Goal: Information Seeking & Learning: Learn about a topic

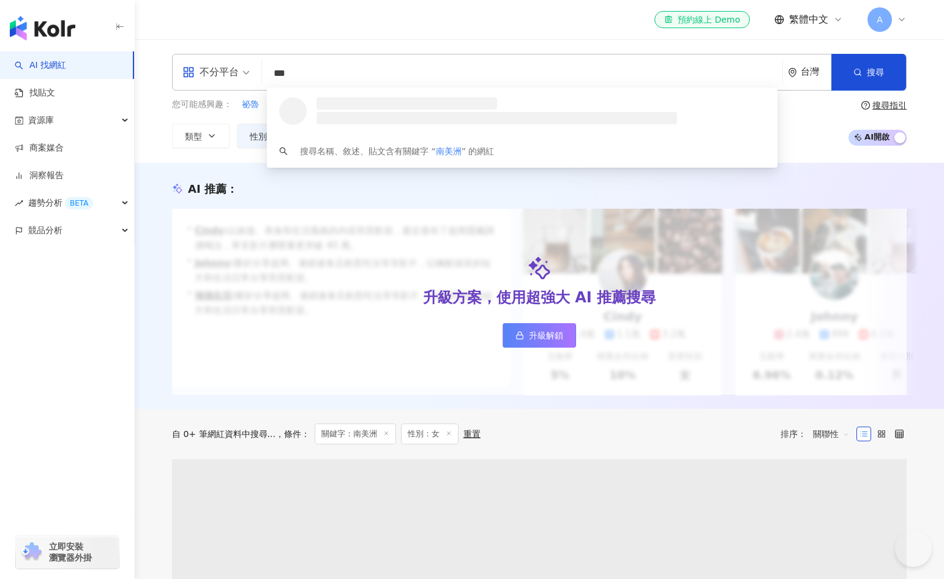
type input "**********"
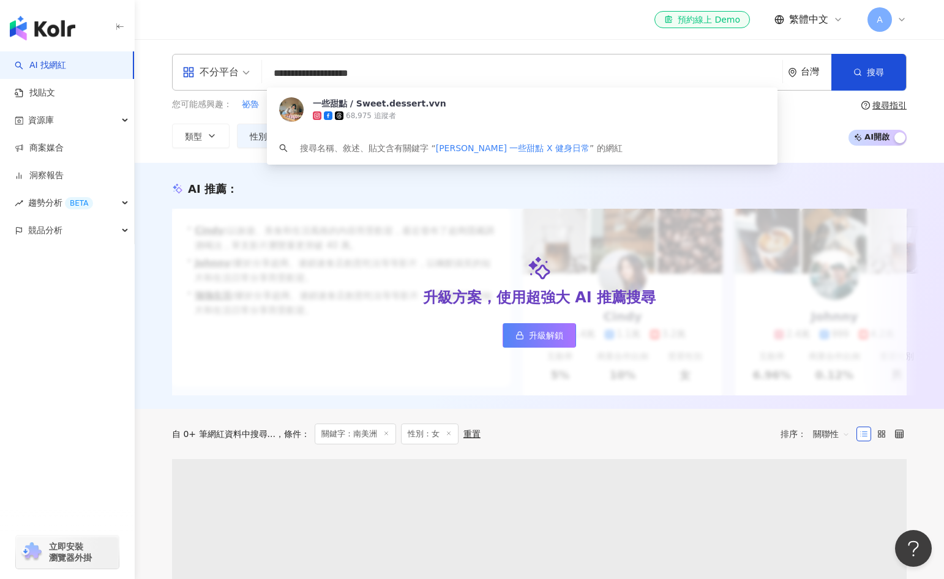
click at [370, 90] on div "一些甜點 / Sweet.dessert.vvn 68,975 追蹤者" at bounding box center [522, 110] width 510 height 44
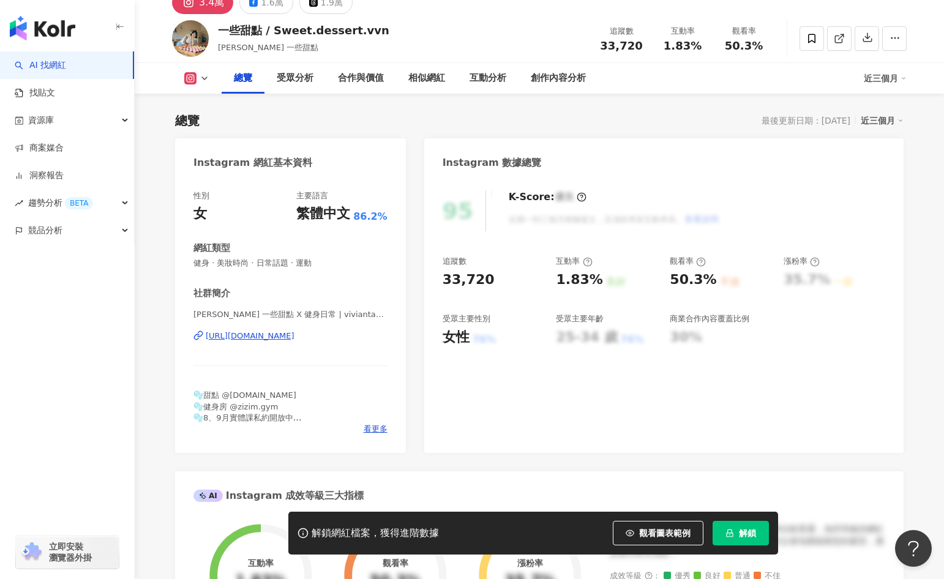
scroll to position [61, 0]
